Goal: Communication & Community: Answer question/provide support

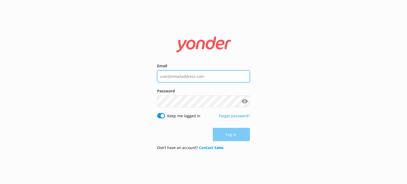
type input "[EMAIL_ADDRESS][DOMAIN_NAME]"
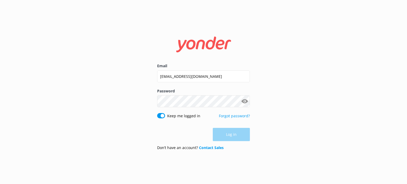
click at [230, 134] on div "Log in" at bounding box center [203, 134] width 93 height 13
click at [230, 134] on button "Log in" at bounding box center [231, 134] width 37 height 13
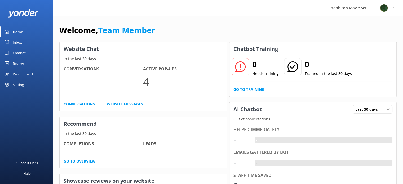
click at [25, 43] on link "Inbox" at bounding box center [26, 42] width 53 height 11
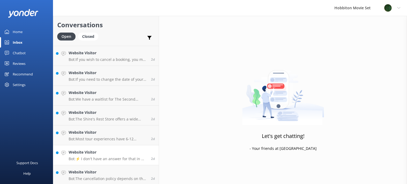
scroll to position [2800, 0]
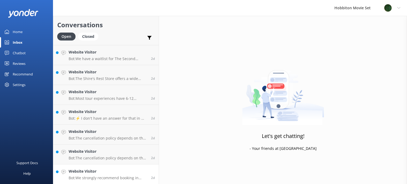
click at [128, 171] on h4 "Website Visitor" at bounding box center [108, 171] width 78 height 6
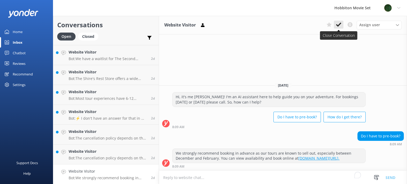
click at [339, 24] on use at bounding box center [338, 25] width 5 height 4
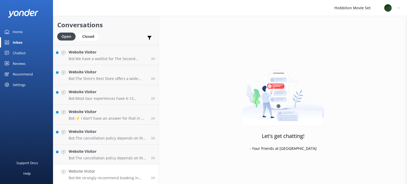
click at [98, 172] on h4 "Website Visitor" at bounding box center [108, 171] width 78 height 6
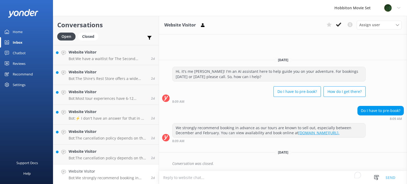
click at [339, 29] on div "Assign user [PERSON_NAME] Team Member Lily [PERSON_NAME] Mikayla [PERSON_NAME] …" at bounding box center [362, 25] width 77 height 8
click at [89, 178] on p "Bot: The cancellation policy depends on the tour product you have booked: - Hob…" at bounding box center [108, 178] width 78 height 5
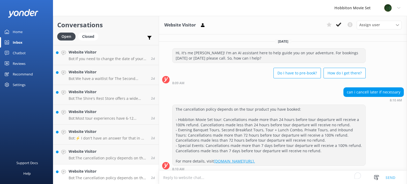
scroll to position [2, 0]
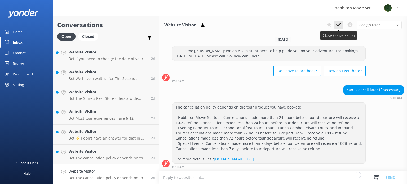
click at [341, 25] on icon at bounding box center [338, 24] width 5 height 5
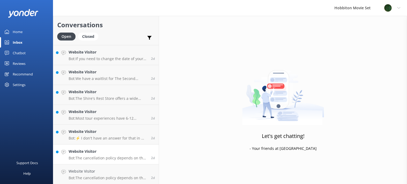
scroll to position [2760, 0]
click at [107, 162] on link "Website Visitor Bot: ⚡ I don't have an answer for that in my knowledge base. Pl…" at bounding box center [105, 154] width 105 height 20
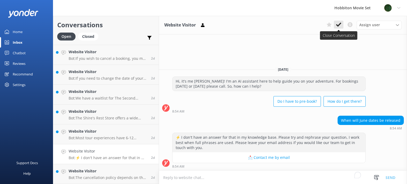
click at [340, 24] on use at bounding box center [338, 25] width 5 height 4
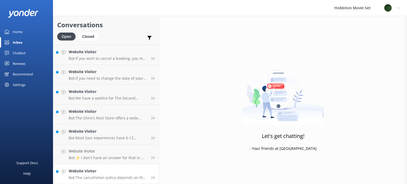
click at [123, 173] on h4 "Website Visitor" at bounding box center [108, 171] width 78 height 6
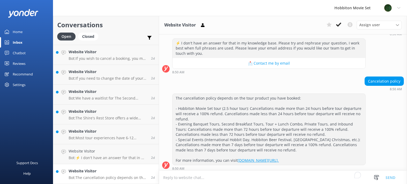
scroll to position [68, 0]
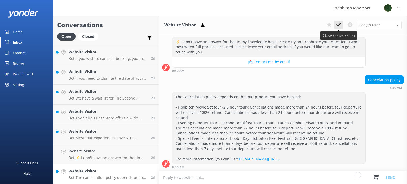
click at [339, 24] on icon at bounding box center [338, 24] width 5 height 5
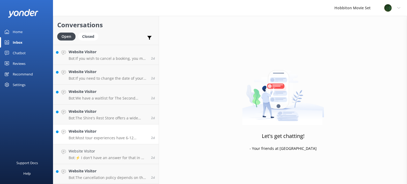
scroll to position [2720, 0]
click at [128, 172] on h4 "Website Visitor" at bounding box center [108, 171] width 78 height 6
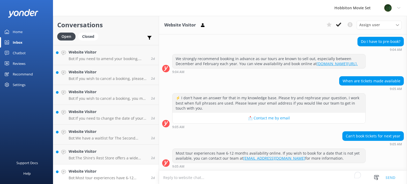
scroll to position [165, 0]
click at [337, 27] on icon at bounding box center [338, 24] width 5 height 5
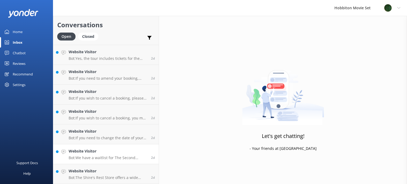
scroll to position [2700, 0]
click at [112, 176] on p "Bot: The Shire's Rest Store offers a wide range of souvenirs, including the exc…" at bounding box center [108, 178] width 78 height 5
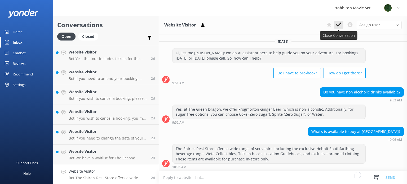
click at [342, 25] on button at bounding box center [339, 25] width 10 height 8
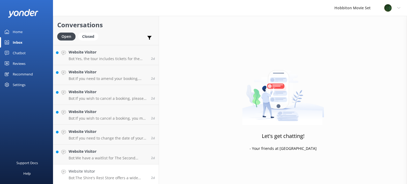
scroll to position [2681, 0]
click at [119, 170] on h4 "Website Visitor" at bounding box center [108, 171] width 78 height 6
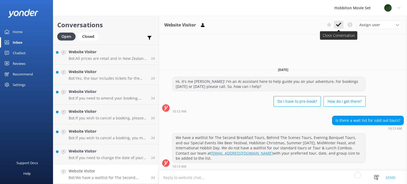
click at [337, 25] on use at bounding box center [338, 25] width 5 height 4
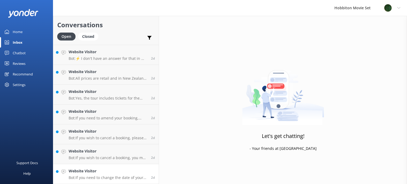
scroll to position [2660, 0]
click at [115, 172] on h4 "Website Visitor" at bounding box center [108, 171] width 78 height 6
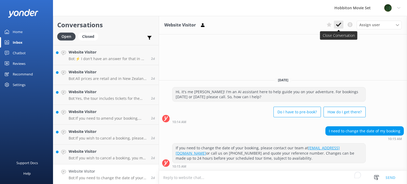
click at [341, 24] on icon at bounding box center [338, 24] width 5 height 5
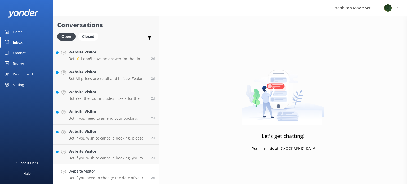
scroll to position [2641, 0]
click at [118, 169] on h4 "Website Visitor" at bounding box center [108, 171] width 78 height 6
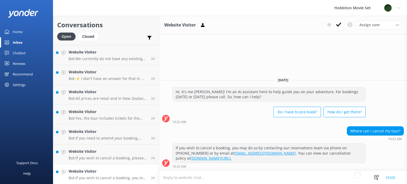
click at [343, 23] on div "Assign user [PERSON_NAME] Team Member Lily [PERSON_NAME] Mikayla [PERSON_NAME] …" at bounding box center [362, 25] width 77 height 8
click at [339, 26] on icon at bounding box center [338, 24] width 5 height 5
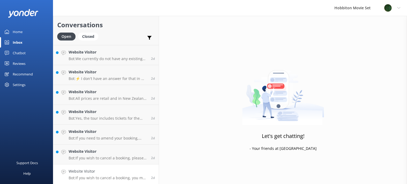
scroll to position [2621, 0]
click at [82, 174] on h4 "Website Visitor" at bounding box center [108, 171] width 78 height 6
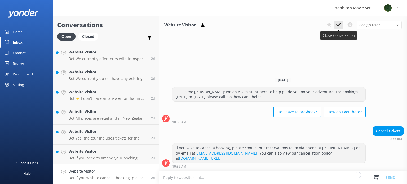
click at [338, 24] on icon at bounding box center [338, 24] width 5 height 5
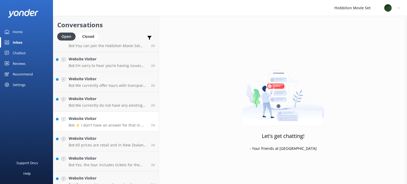
scroll to position [2621, 0]
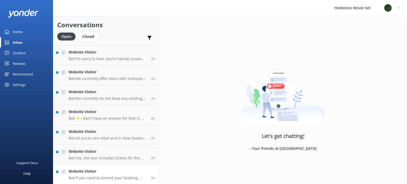
click at [107, 176] on p "Bot: If you need to amend your booking, please contact our team at [EMAIL_ADDRE…" at bounding box center [108, 178] width 78 height 5
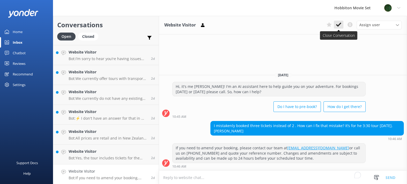
click at [341, 26] on icon at bounding box center [338, 24] width 5 height 5
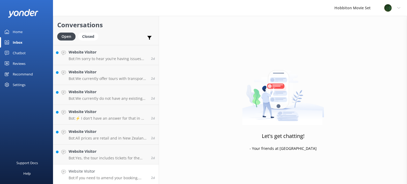
click at [113, 168] on h4 "Website Visitor" at bounding box center [108, 171] width 78 height 6
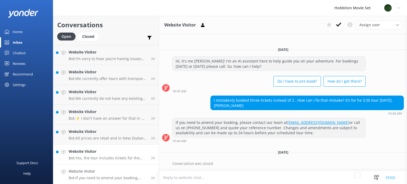
scroll to position [2601, 0]
click at [120, 158] on p "Bot: All prices are retail and in New Zealand Dollars (NZD) - GST inclusive." at bounding box center [108, 157] width 78 height 5
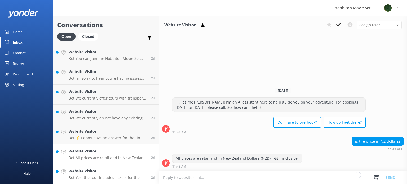
click at [128, 173] on h4 "Website Visitor" at bounding box center [108, 171] width 78 height 6
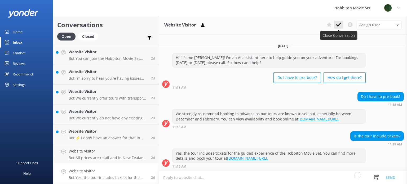
click at [339, 26] on use at bounding box center [338, 25] width 5 height 4
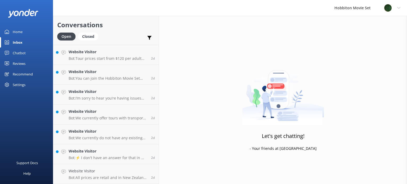
scroll to position [2581, 0]
click at [122, 171] on h4 "Website Visitor" at bounding box center [108, 171] width 78 height 6
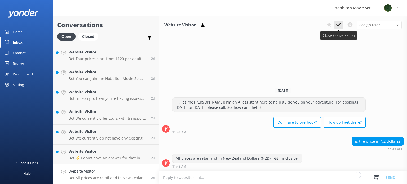
click at [337, 26] on use at bounding box center [338, 25] width 5 height 4
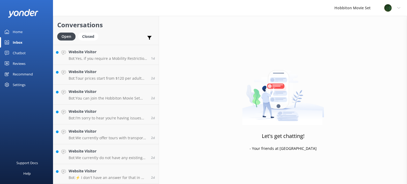
scroll to position [2561, 0]
click at [97, 173] on h4 "Website Visitor" at bounding box center [108, 171] width 78 height 6
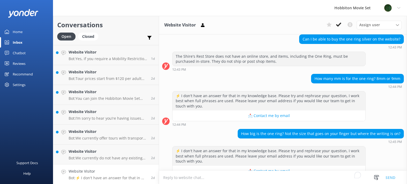
scroll to position [65, 0]
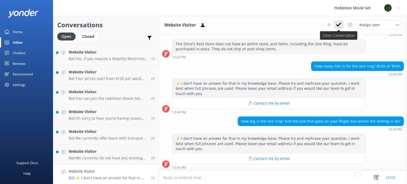
click at [336, 26] on icon at bounding box center [338, 24] width 5 height 5
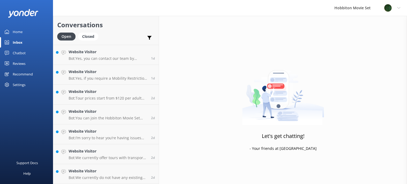
scroll to position [2541, 0]
click at [99, 171] on h4 "Website Visitor" at bounding box center [108, 171] width 78 height 6
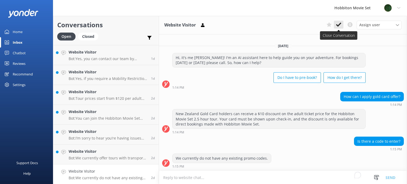
click at [337, 28] on button at bounding box center [339, 25] width 10 height 8
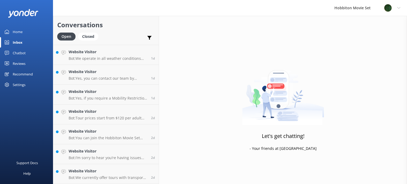
scroll to position [2522, 0]
click at [114, 176] on p "Bot: We currently offer tours with transport from The Shire's Rest and Matamata…" at bounding box center [108, 177] width 78 height 5
click at [100, 171] on h4 "Website Visitor" at bounding box center [108, 171] width 78 height 6
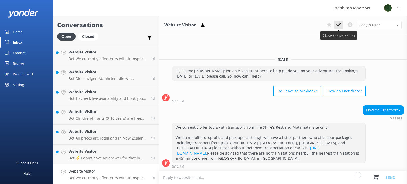
click at [338, 28] on button at bounding box center [339, 25] width 10 height 8
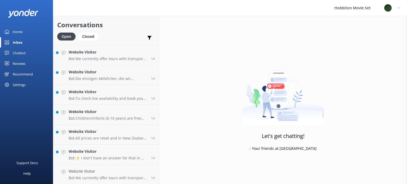
scroll to position [2363, 0]
click at [130, 169] on h4 "Website Visitor" at bounding box center [108, 171] width 78 height 6
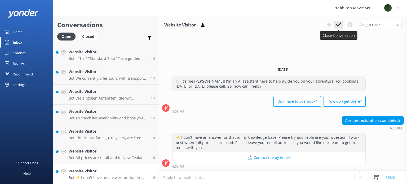
click at [337, 26] on icon at bounding box center [338, 24] width 5 height 5
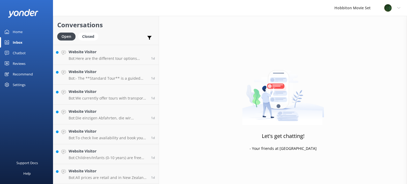
scroll to position [2343, 0]
click at [97, 175] on div "Website Visitor Bot: All prices are retail and in New Zealand Dollars (NZD) - G…" at bounding box center [108, 174] width 78 height 12
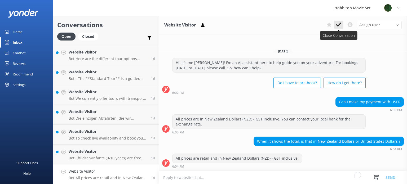
click at [339, 23] on icon at bounding box center [338, 24] width 5 height 5
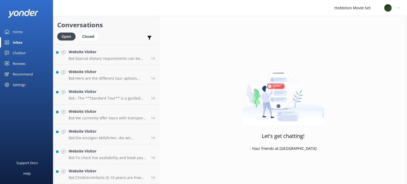
scroll to position [2323, 0]
click at [89, 170] on h4 "Website Visitor" at bounding box center [108, 171] width 78 height 6
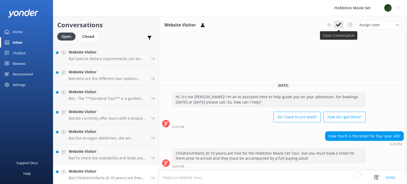
click at [338, 26] on use at bounding box center [338, 25] width 5 height 4
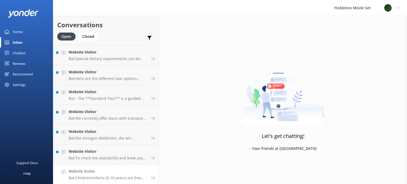
scroll to position [2303, 0]
click at [119, 171] on h4 "Website Visitor" at bounding box center [108, 171] width 78 height 6
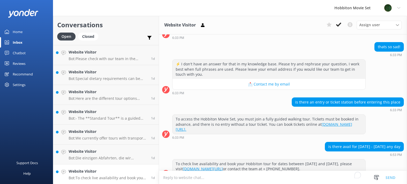
scroll to position [138, 0]
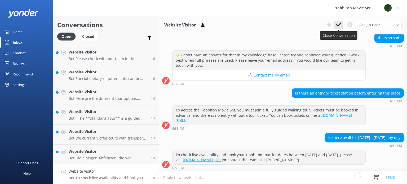
click at [340, 26] on icon at bounding box center [338, 24] width 5 height 5
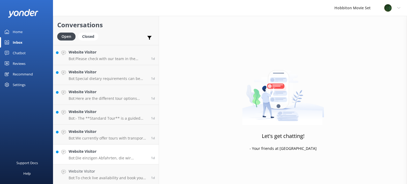
scroll to position [2283, 0]
click at [115, 171] on h4 "Website Visitor" at bounding box center [108, 171] width 78 height 6
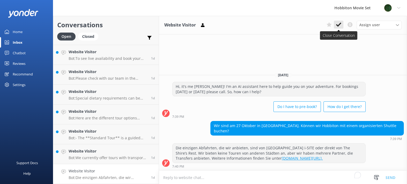
click at [339, 25] on use at bounding box center [338, 25] width 5 height 4
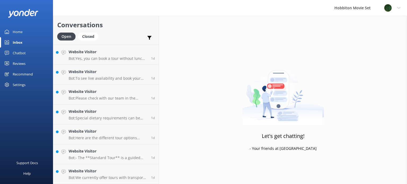
scroll to position [2263, 0]
click at [104, 171] on h4 "Website Visitor" at bounding box center [108, 171] width 78 height 6
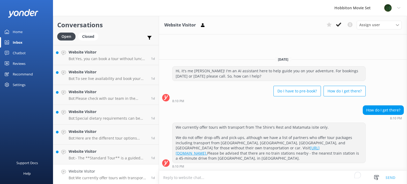
drag, startPoint x: 339, startPoint y: 25, endPoint x: 260, endPoint y: 64, distance: 88.1
click at [338, 26] on use at bounding box center [338, 25] width 5 height 4
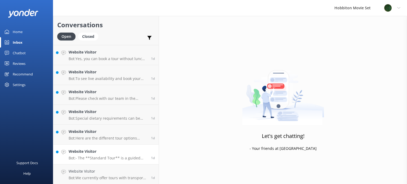
scroll to position [2243, 0]
click at [102, 176] on p "Bot: - The **Standard Tour** is a guided walking tour of the Hobbiton Movie Set…" at bounding box center [108, 178] width 78 height 5
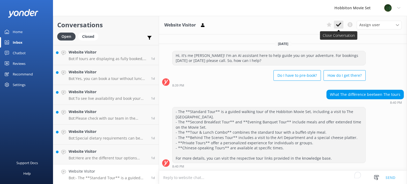
click at [338, 26] on use at bounding box center [338, 25] width 5 height 4
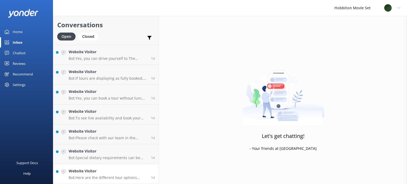
scroll to position [2223, 0]
click at [112, 178] on p "Bot: Here are the different tour options available: - Second Breakfast Tour: ww…" at bounding box center [108, 178] width 78 height 5
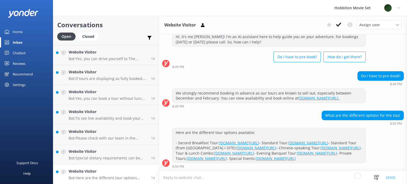
scroll to position [41, 0]
click at [338, 27] on icon at bounding box center [338, 24] width 5 height 5
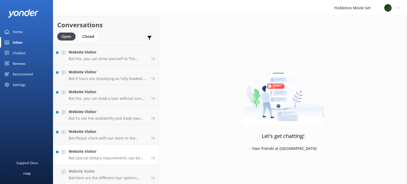
scroll to position [2204, 0]
click at [107, 175] on div "Website Visitor Bot: Special dietary requirements can be catered for; please in…" at bounding box center [108, 174] width 78 height 12
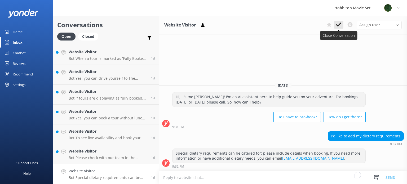
click at [340, 28] on button at bounding box center [339, 25] width 10 height 8
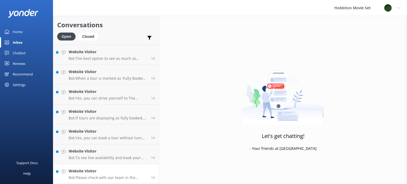
scroll to position [2184, 0]
click at [118, 154] on h4 "Website Visitor" at bounding box center [108, 152] width 78 height 6
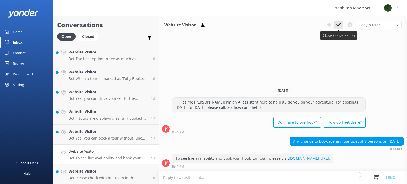
click at [339, 25] on icon at bounding box center [338, 24] width 5 height 5
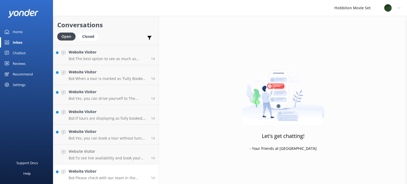
scroll to position [2164, 0]
click at [123, 173] on h4 "Website Visitor" at bounding box center [108, 171] width 78 height 6
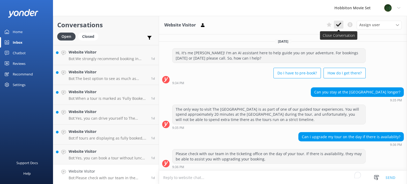
click at [339, 27] on icon at bounding box center [338, 24] width 5 height 5
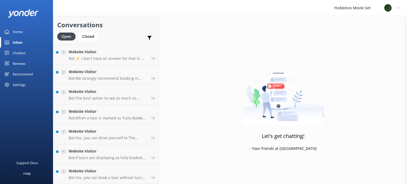
scroll to position [2144, 0]
click at [114, 174] on h4 "Website Visitor" at bounding box center [108, 171] width 78 height 6
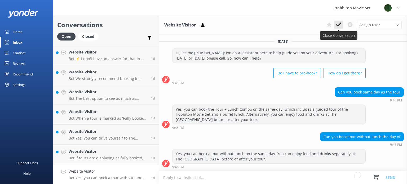
click at [341, 27] on icon at bounding box center [338, 24] width 5 height 5
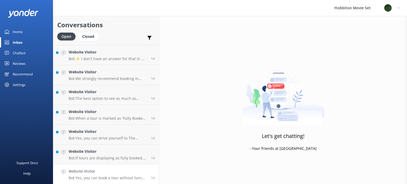
scroll to position [2124, 0]
click at [132, 175] on div "Website Visitor Bot: If tours are displaying as fully booked, it means all seat…" at bounding box center [108, 174] width 78 height 12
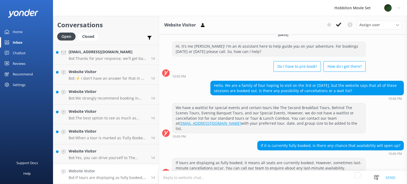
scroll to position [10, 0]
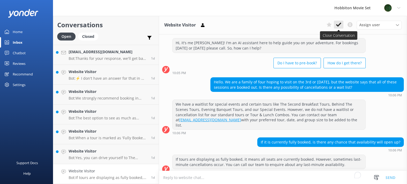
click at [338, 26] on use at bounding box center [338, 25] width 5 height 4
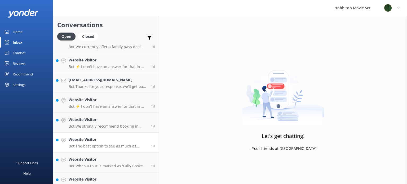
scroll to position [2104, 0]
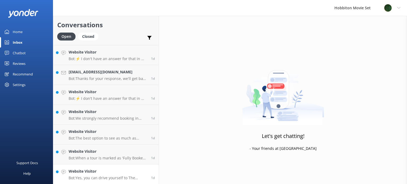
click at [100, 174] on h4 "Website Visitor" at bounding box center [108, 171] width 78 height 6
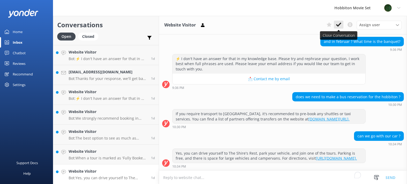
scroll to position [510, 0]
click at [338, 27] on icon at bounding box center [338, 24] width 5 height 5
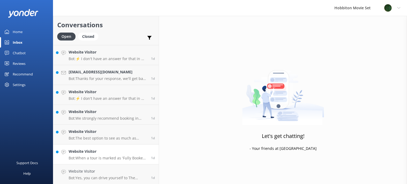
scroll to position [2084, 0]
click at [110, 175] on div "Website Visitor Bot: When a tour is marked as 'Fully Booked' on the website, it…" at bounding box center [108, 174] width 78 height 12
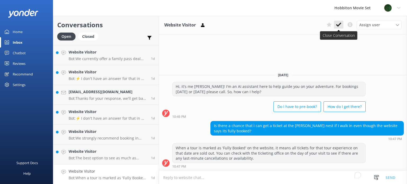
click at [342, 25] on button at bounding box center [339, 25] width 10 height 8
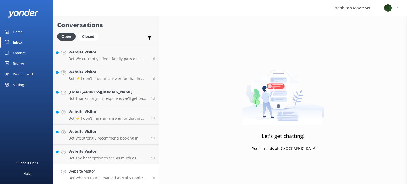
click at [83, 169] on h4 "Website Visitor" at bounding box center [108, 171] width 78 height 6
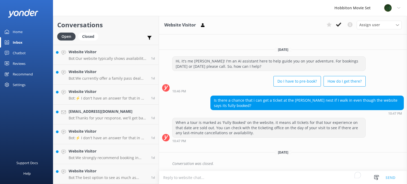
scroll to position [2064, 0]
click at [338, 26] on use at bounding box center [338, 25] width 5 height 4
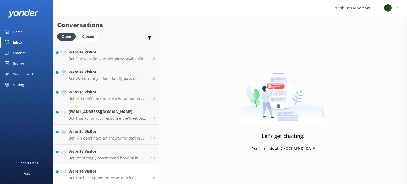
click at [121, 173] on h4 "Website Visitor" at bounding box center [108, 171] width 78 height 6
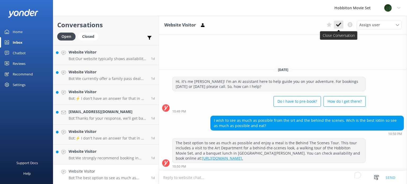
click at [336, 28] on button at bounding box center [339, 25] width 10 height 8
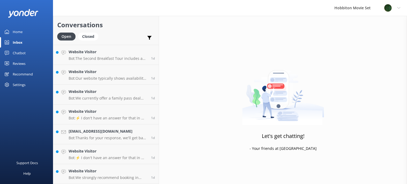
scroll to position [2045, 0]
click at [106, 172] on h4 "Website Visitor" at bounding box center [108, 171] width 78 height 6
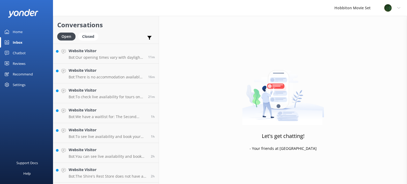
scroll to position [1826, 0]
